Goal: Navigation & Orientation: Find specific page/section

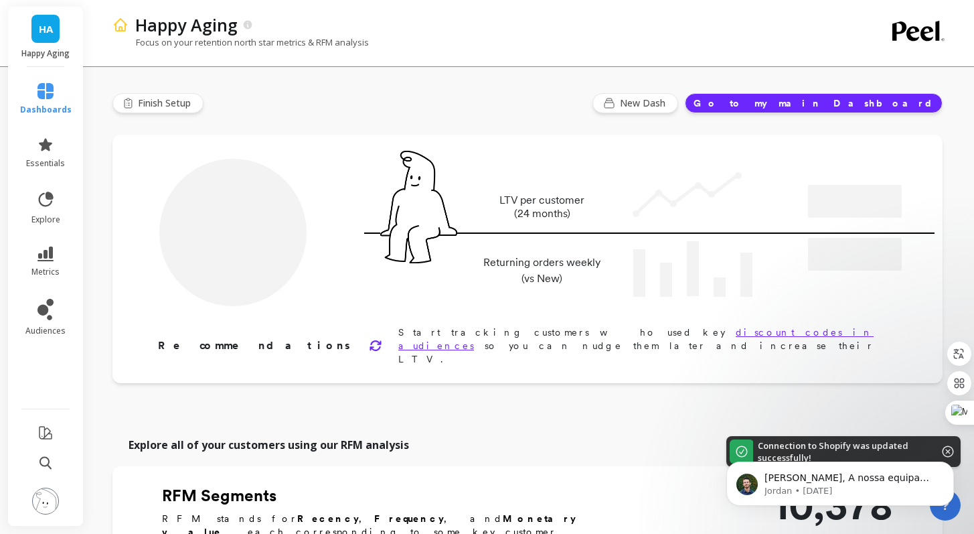
type input "Champions"
type input "1122"
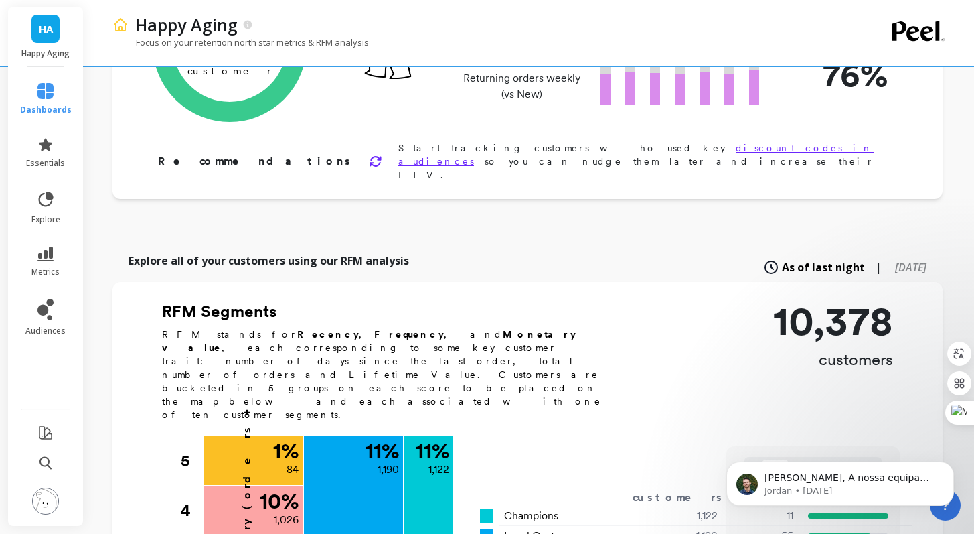
scroll to position [185, 0]
click at [857, 479] on p "[PERSON_NAME], A nossa equipa ainda está trabalhando nisso. Vamos demorar mais …" at bounding box center [851, 477] width 173 height 13
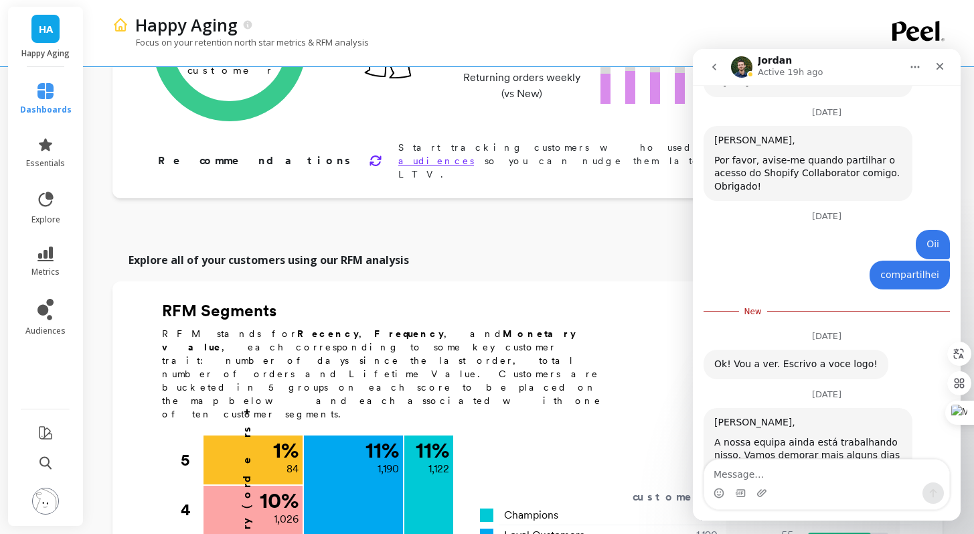
scroll to position [2260, 0]
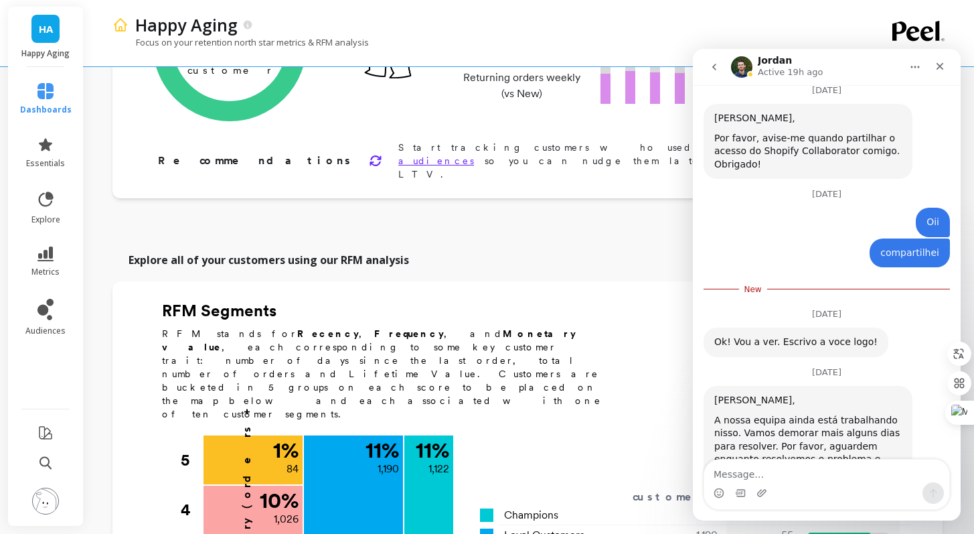
click at [863, 479] on textarea "Message…" at bounding box center [827, 470] width 245 height 23
type textarea "I"
type textarea "Obrigada"
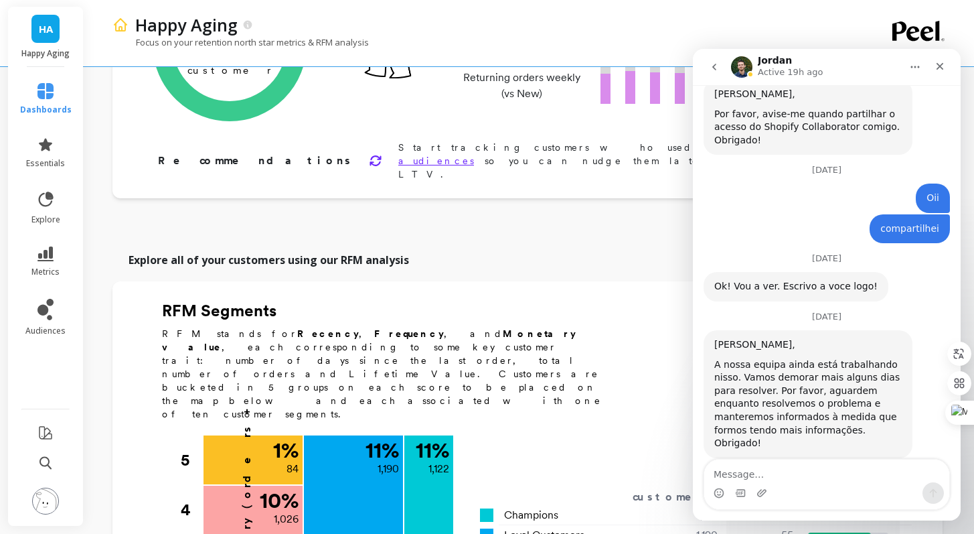
scroll to position [2286, 0]
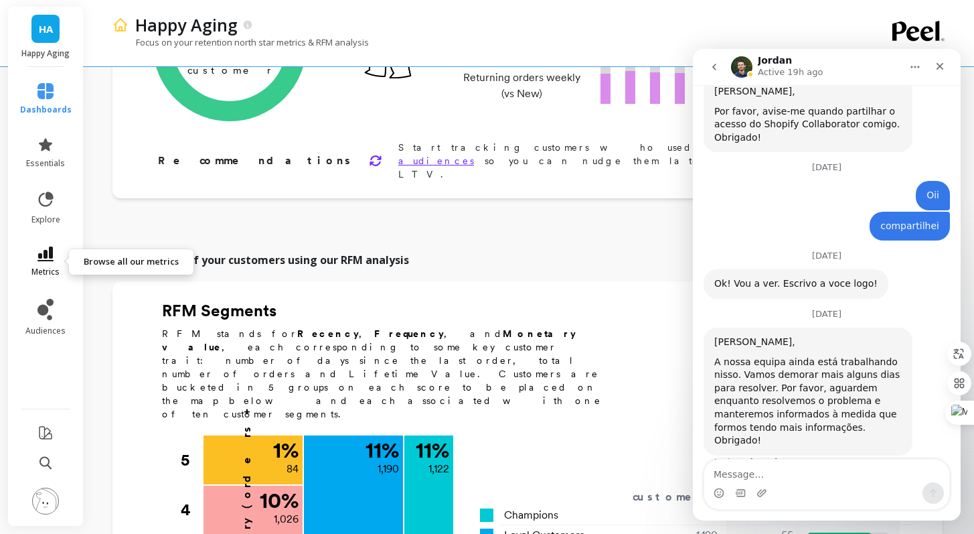
click at [51, 264] on link "metrics" at bounding box center [46, 261] width 52 height 31
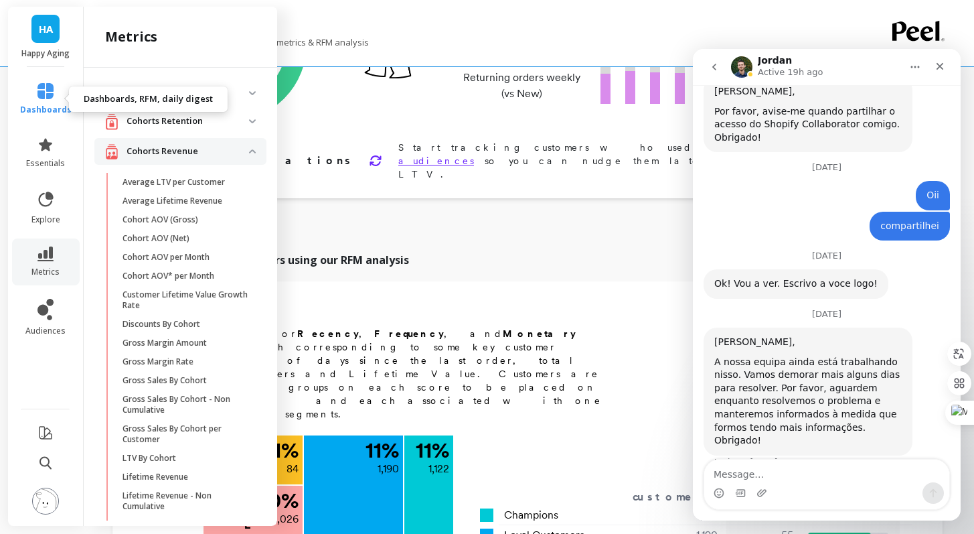
click at [48, 104] on span "dashboards" at bounding box center [46, 109] width 52 height 11
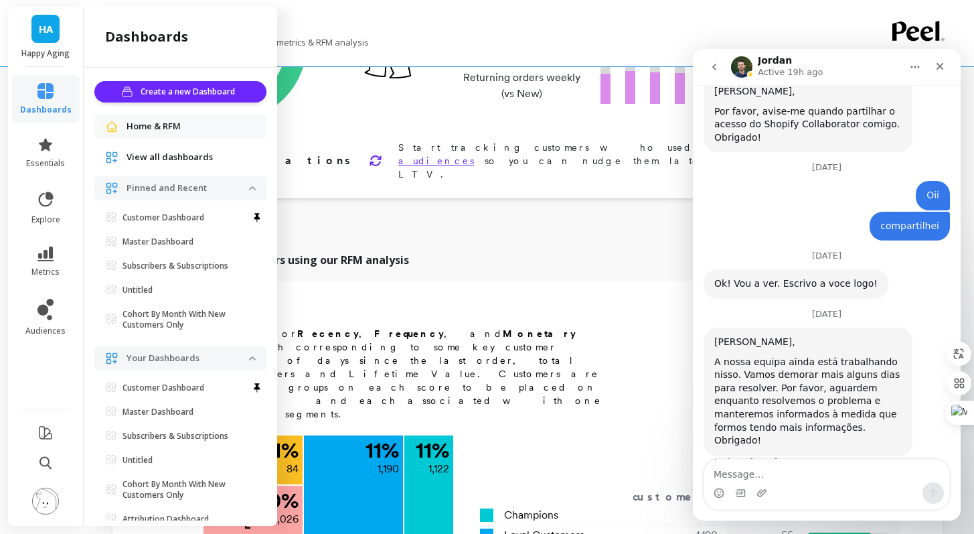
click at [166, 159] on span "View all dashboards" at bounding box center [170, 157] width 86 height 13
